Goal: Information Seeking & Learning: Learn about a topic

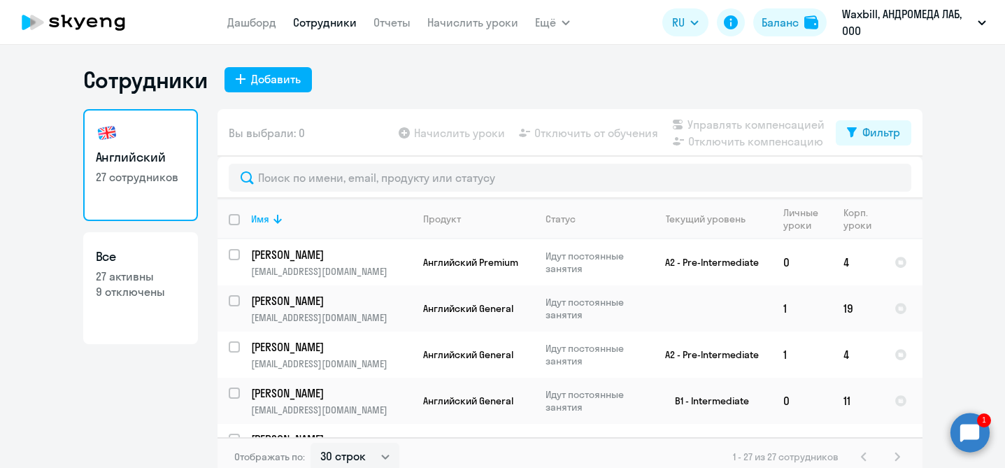
select select "30"
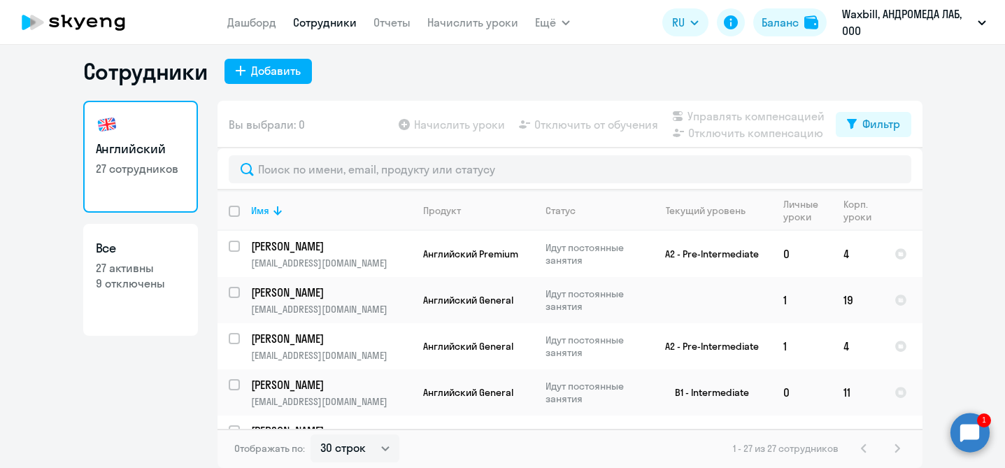
click at [962, 439] on circle at bounding box center [970, 432] width 39 height 39
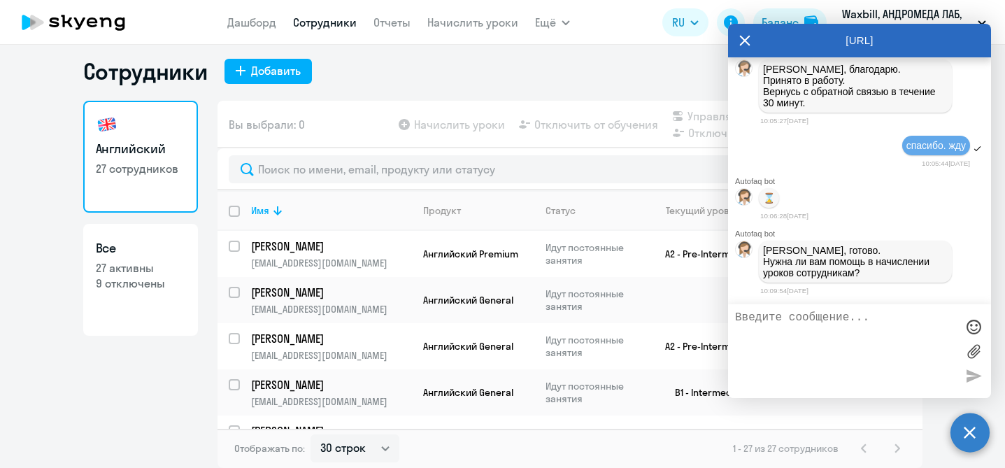
scroll to position [0, 0]
click at [741, 44] on icon at bounding box center [745, 41] width 10 height 10
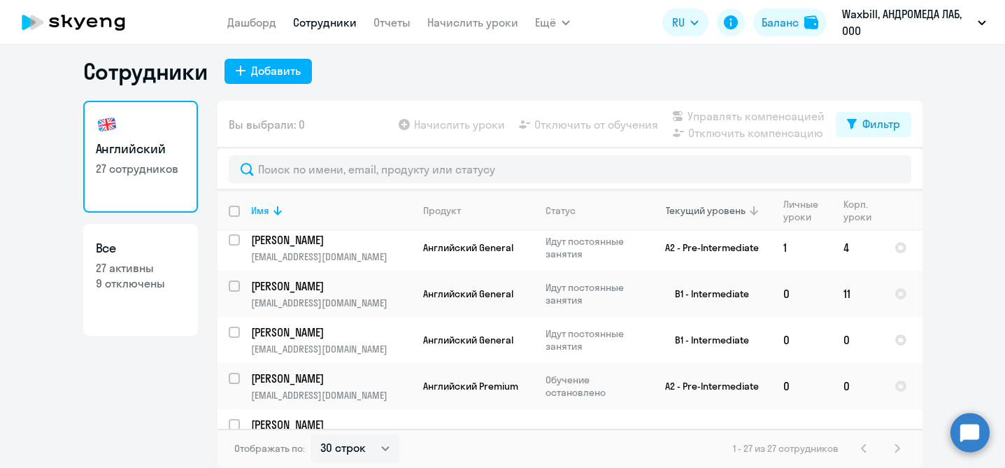
scroll to position [99, 0]
click at [530, 340] on app-product-badge "Английский General" at bounding box center [478, 339] width 111 height 13
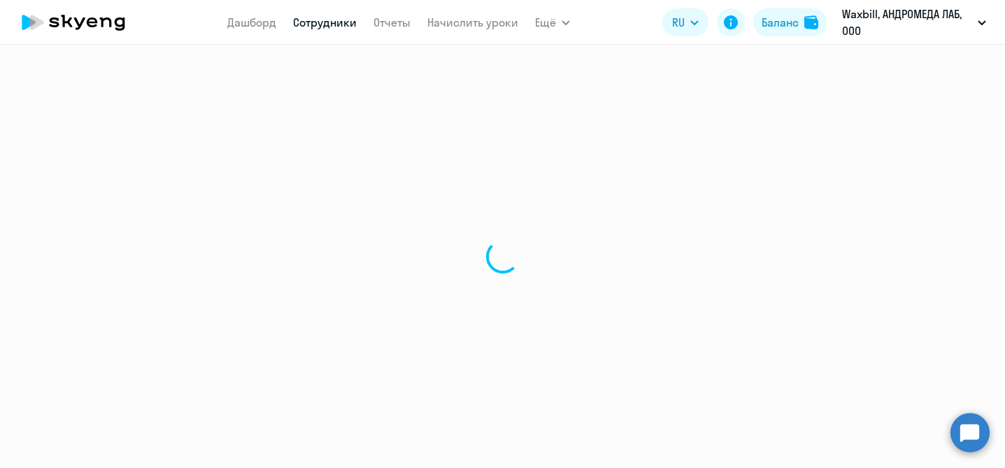
select select "english"
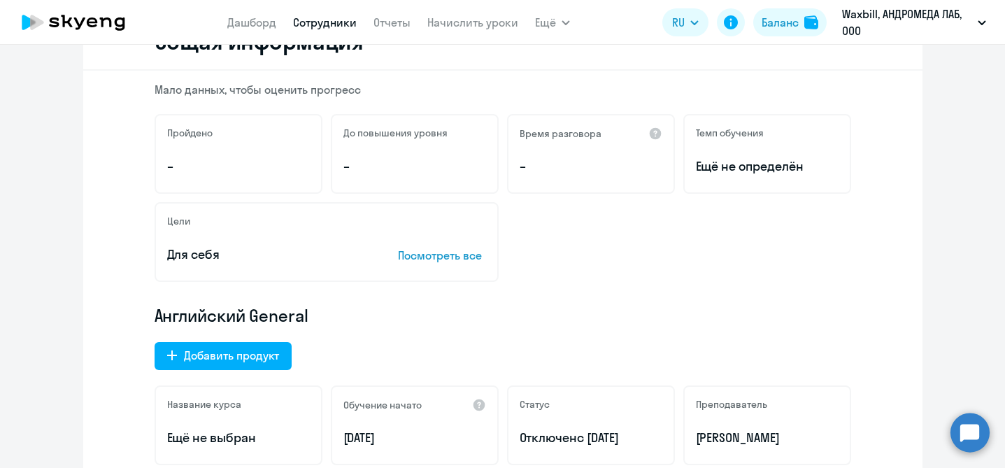
scroll to position [150, 0]
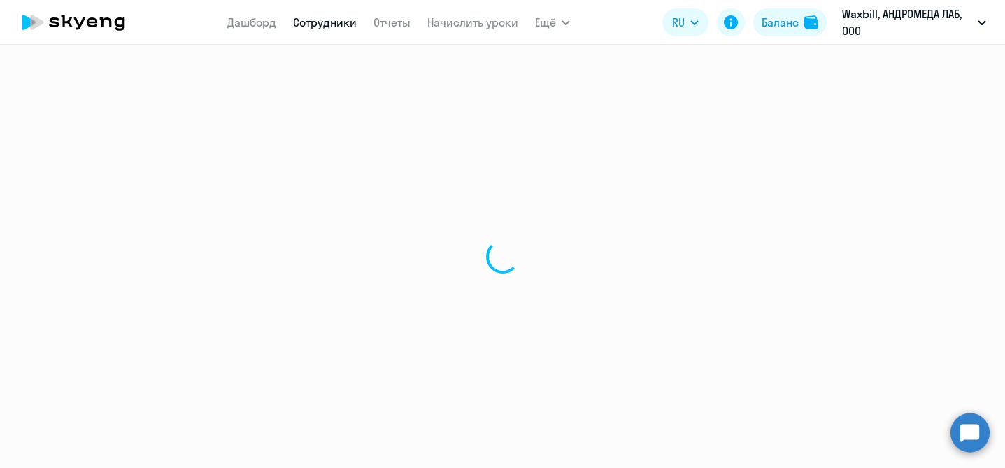
select select "30"
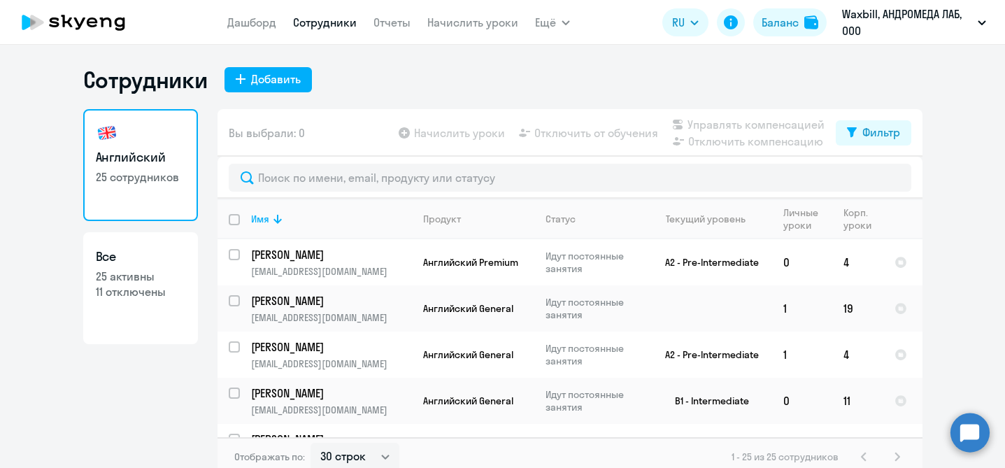
click at [971, 432] on circle at bounding box center [970, 432] width 39 height 39
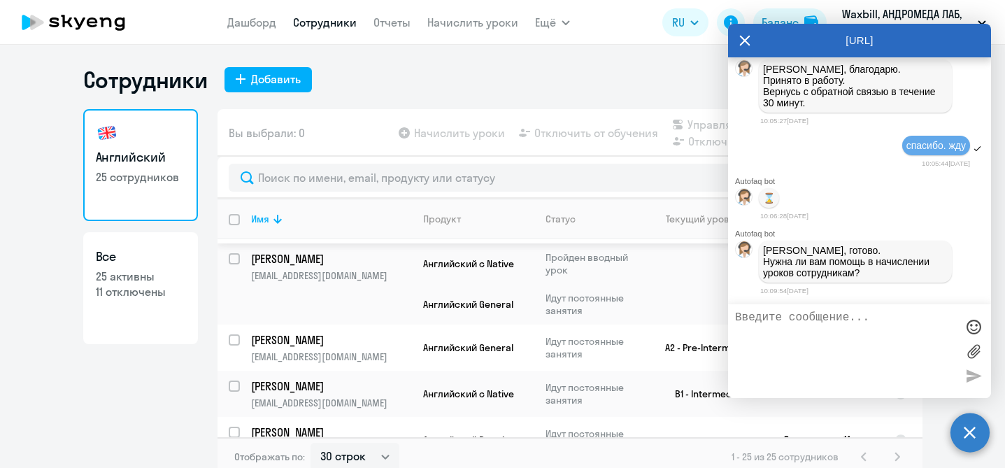
scroll to position [8, 0]
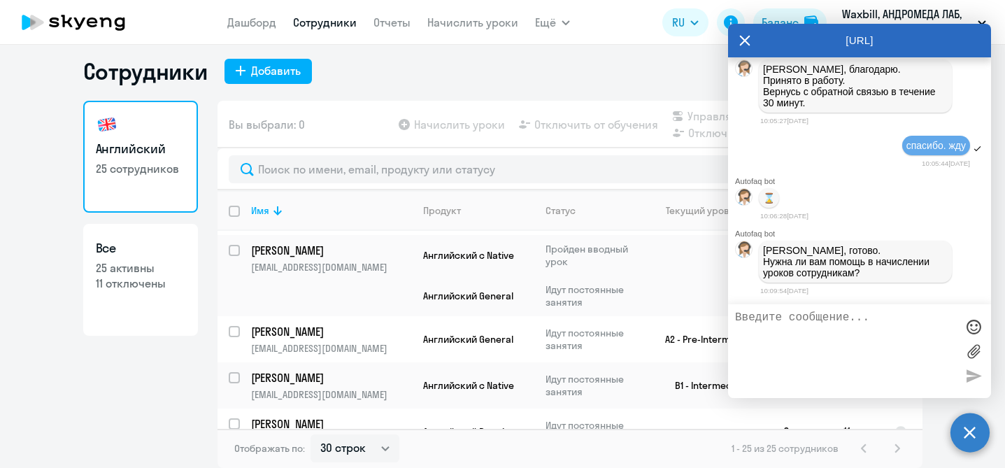
click at [740, 48] on icon at bounding box center [744, 41] width 11 height 34
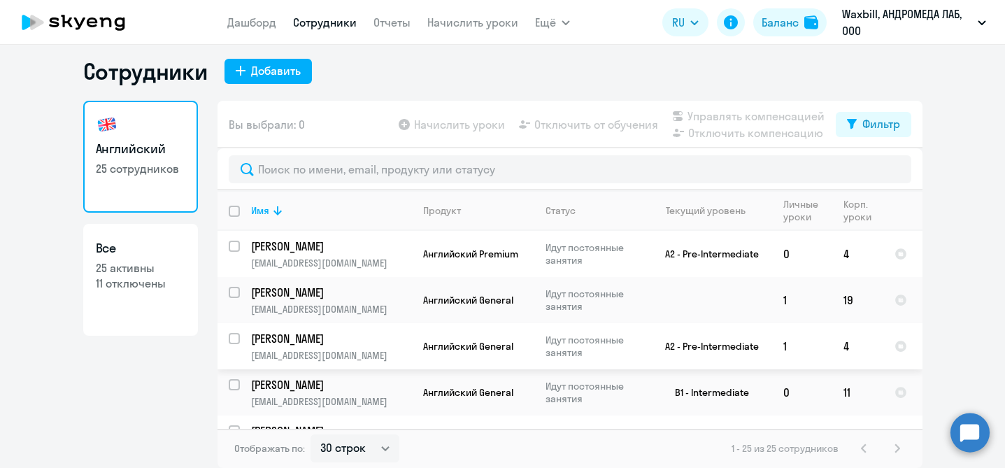
scroll to position [0, 0]
